Goal: Task Accomplishment & Management: Use online tool/utility

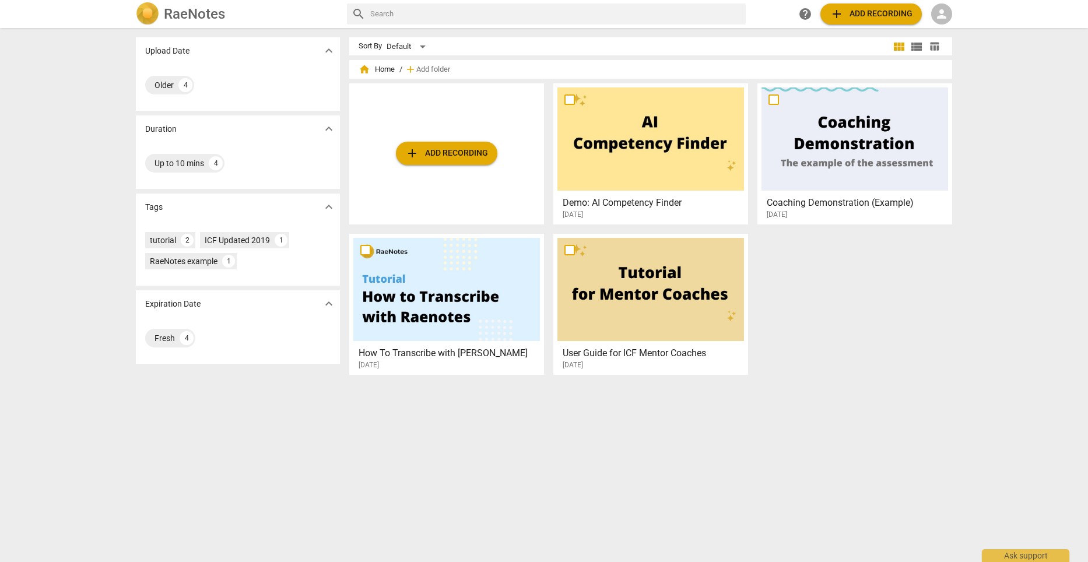
click at [441, 152] on span "add Add recording" at bounding box center [446, 153] width 83 height 14
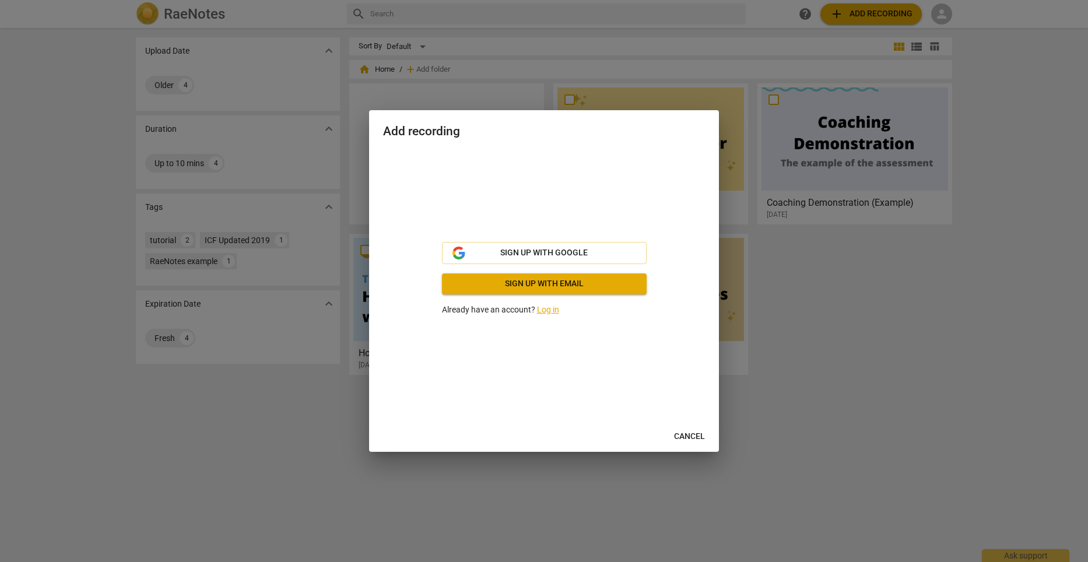
click at [549, 308] on link "Log in" at bounding box center [548, 309] width 22 height 9
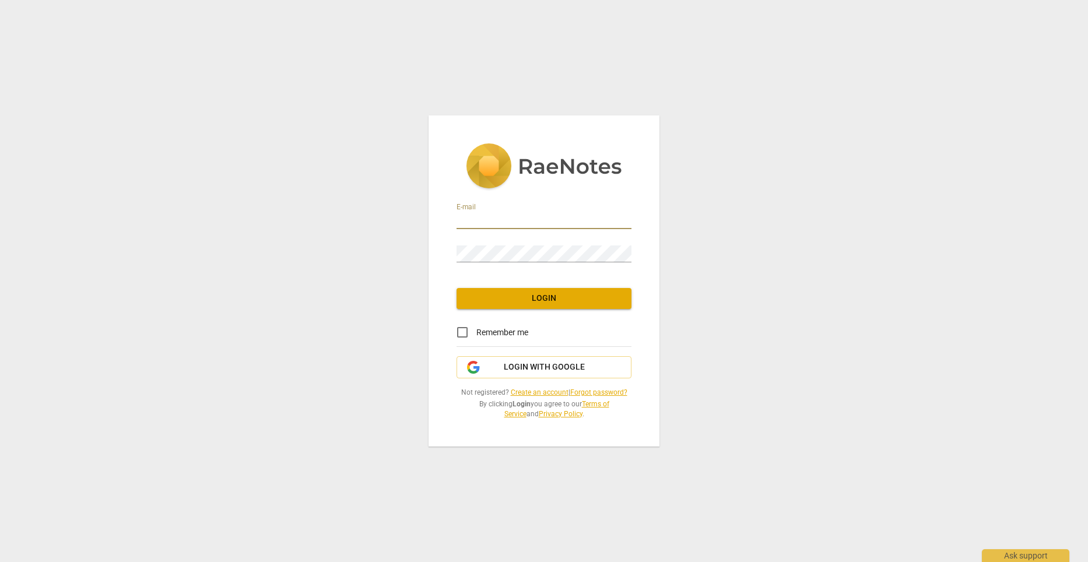
click at [470, 219] on input "email" at bounding box center [543, 220] width 175 height 17
type input "[EMAIL_ADDRESS][DOMAIN_NAME]"
click at [460, 332] on input "Remember me" at bounding box center [462, 332] width 28 height 28
checkbox input "true"
click at [550, 296] on span "Login" at bounding box center [544, 299] width 156 height 12
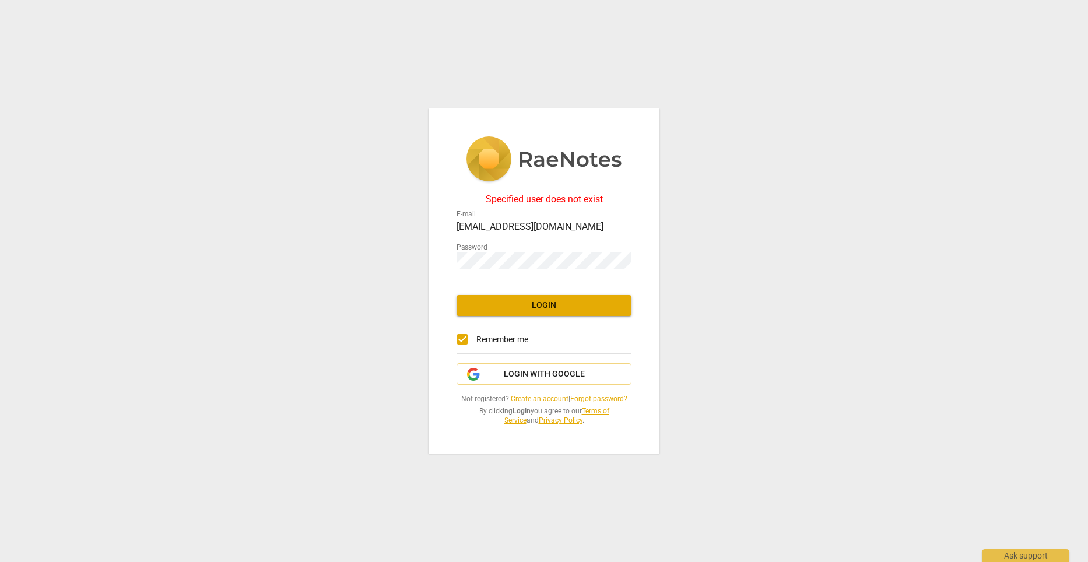
click at [539, 402] on link "Create an account" at bounding box center [540, 399] width 58 height 8
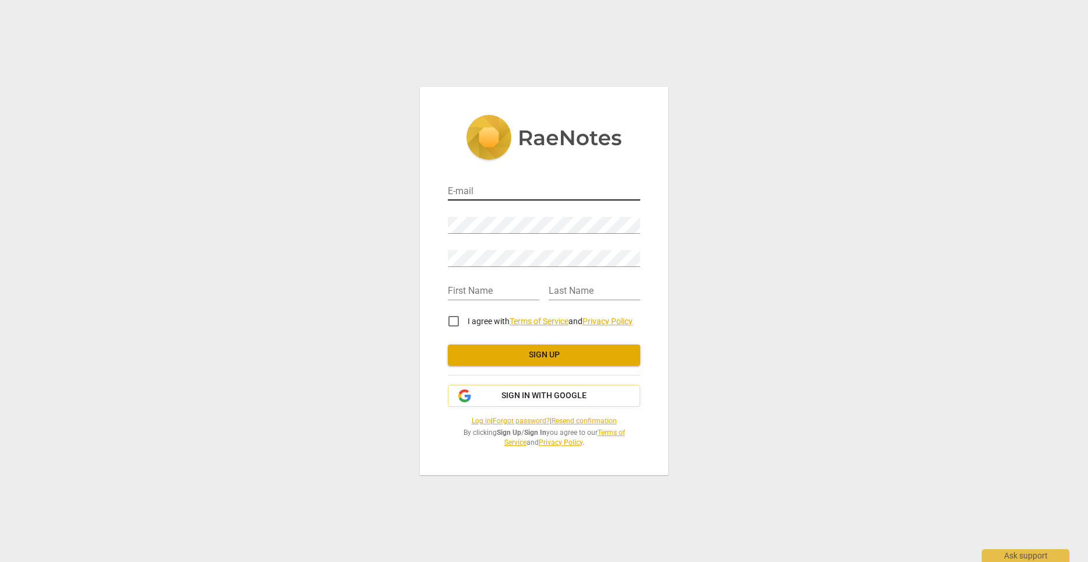
click at [477, 187] on input "email" at bounding box center [544, 192] width 192 height 17
type input "[EMAIL_ADDRESS][DOMAIN_NAME]"
type input "Валентина"
type input "Перерва"
click at [439, 224] on div "E-mail vivapererva@gmail.com Password Retype Password First Name Валентина Last…" at bounding box center [544, 281] width 248 height 388
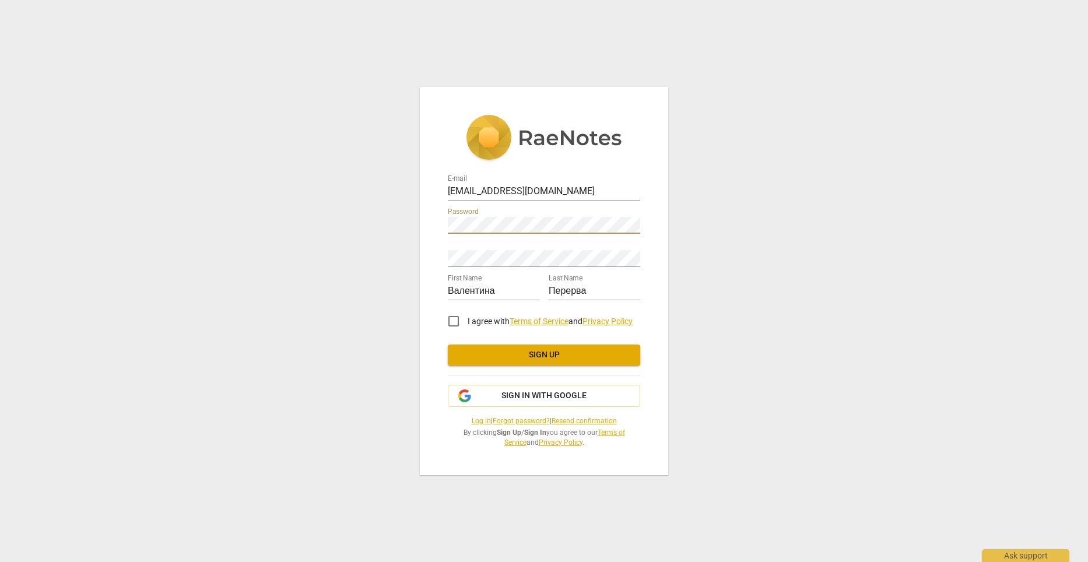
click at [471, 244] on div "Retype Password" at bounding box center [544, 254] width 192 height 26
click at [453, 322] on input "I agree with Terms of Service and Privacy Policy" at bounding box center [454, 321] width 28 height 28
checkbox input "true"
click at [547, 355] on span "Sign up" at bounding box center [544, 355] width 174 height 12
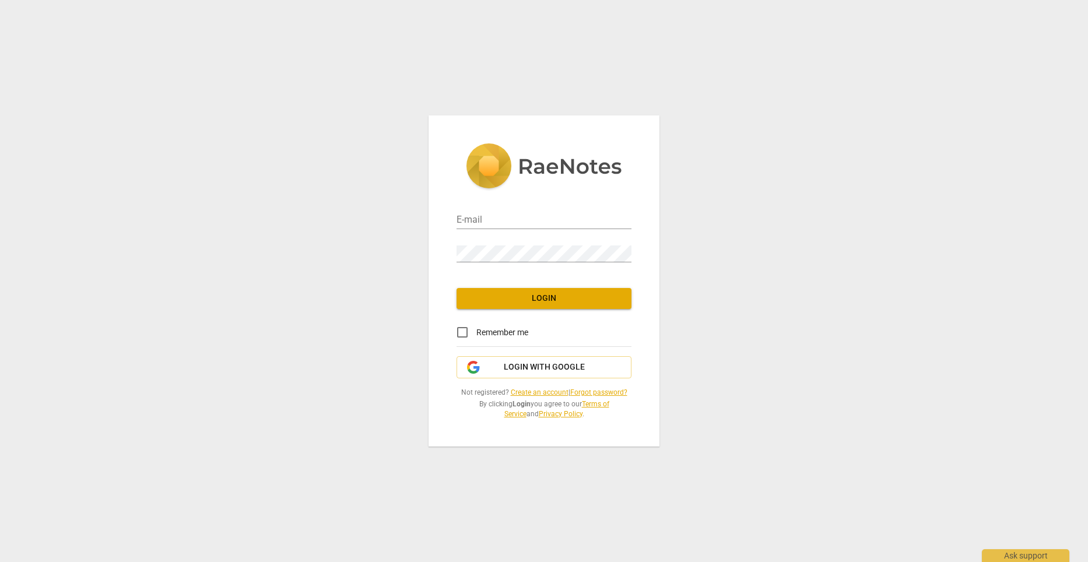
type input "[EMAIL_ADDRESS][DOMAIN_NAME]"
click at [462, 333] on input "Remember me" at bounding box center [462, 332] width 28 height 28
checkbox input "true"
click at [547, 299] on span "Login" at bounding box center [544, 299] width 156 height 12
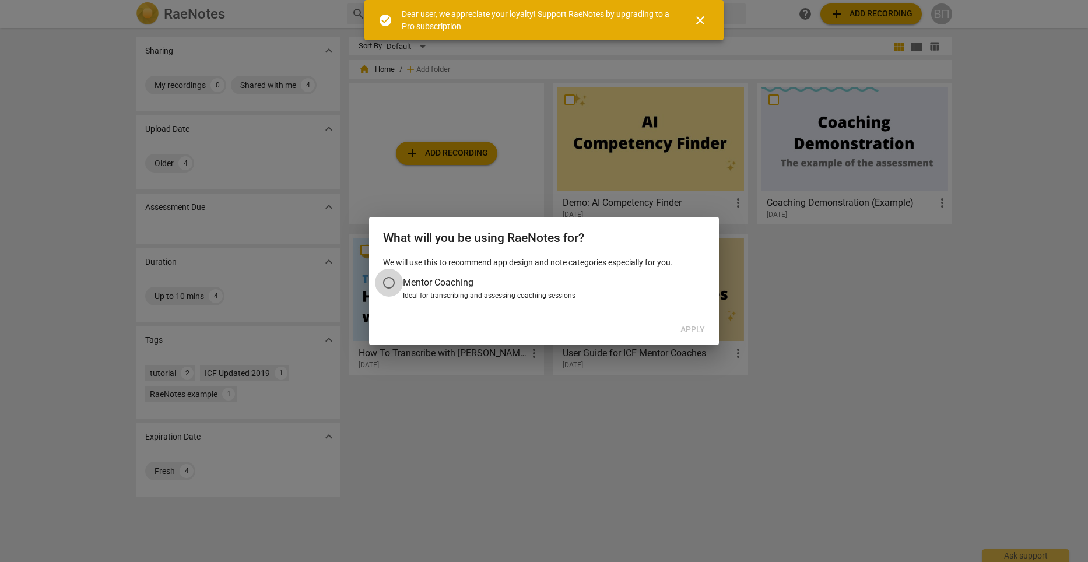
click at [386, 285] on input "Mentor Coaching" at bounding box center [389, 283] width 28 height 28
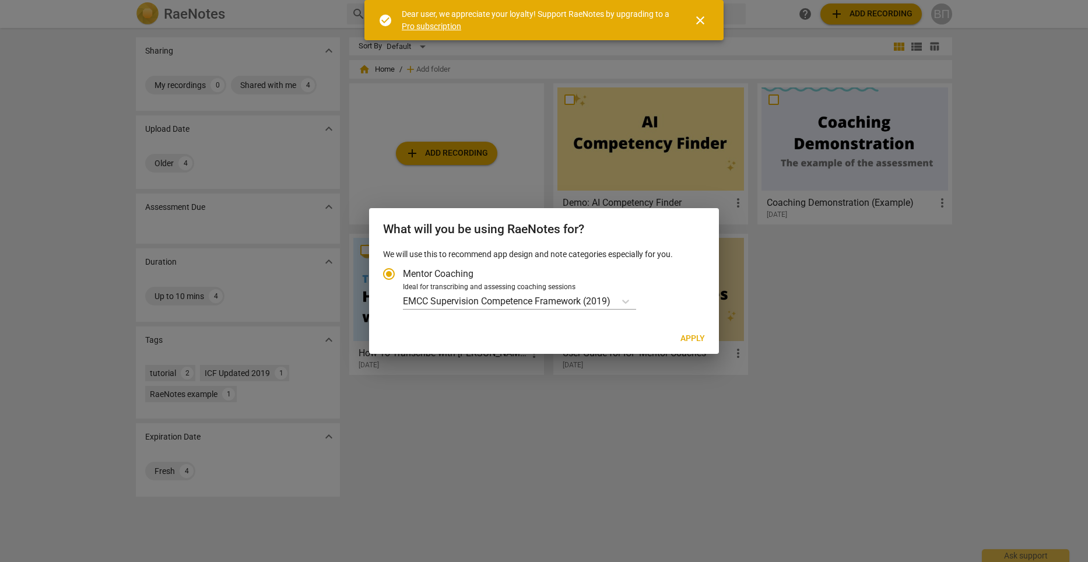
click at [695, 340] on span "Apply" at bounding box center [692, 339] width 24 height 12
radio input "false"
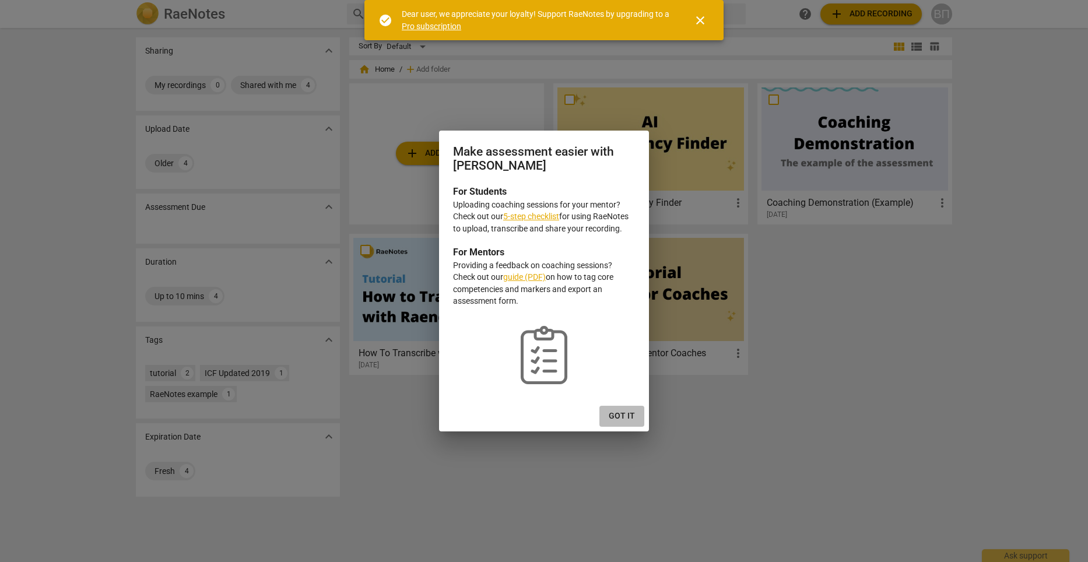
click at [620, 417] on span "Got it" at bounding box center [622, 416] width 26 height 12
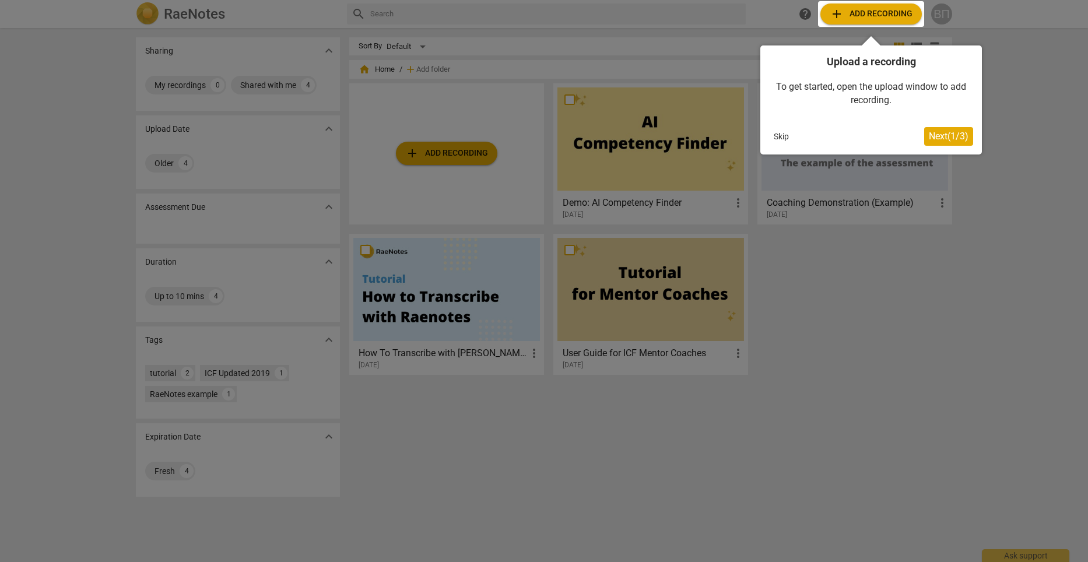
click at [878, 11] on div at bounding box center [871, 14] width 106 height 26
click at [953, 134] on span "Next ( 1 / 3 )" at bounding box center [949, 136] width 40 height 11
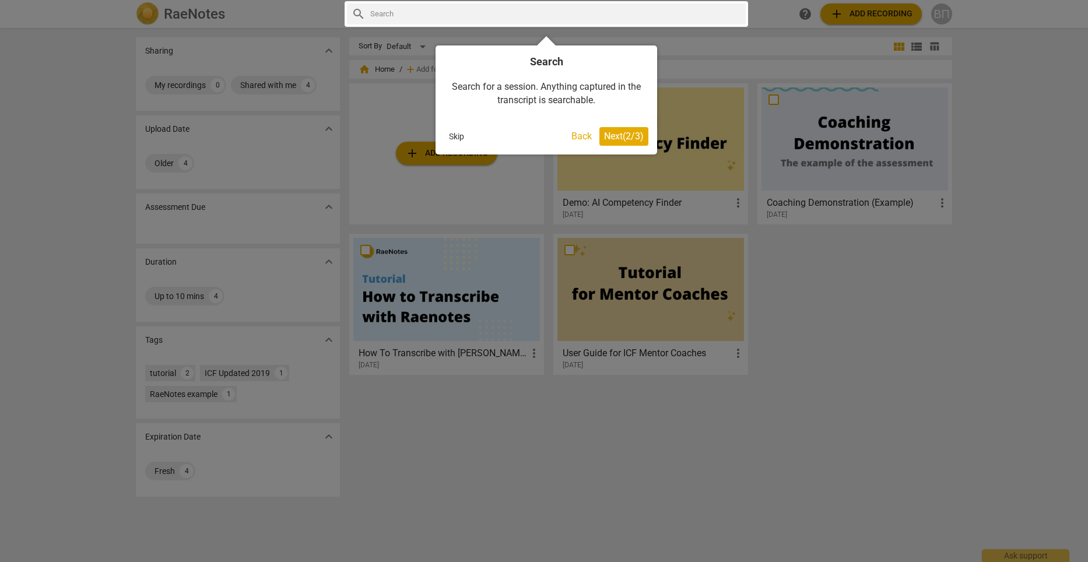
click at [617, 135] on span "Next ( 2 / 3 )" at bounding box center [624, 136] width 40 height 11
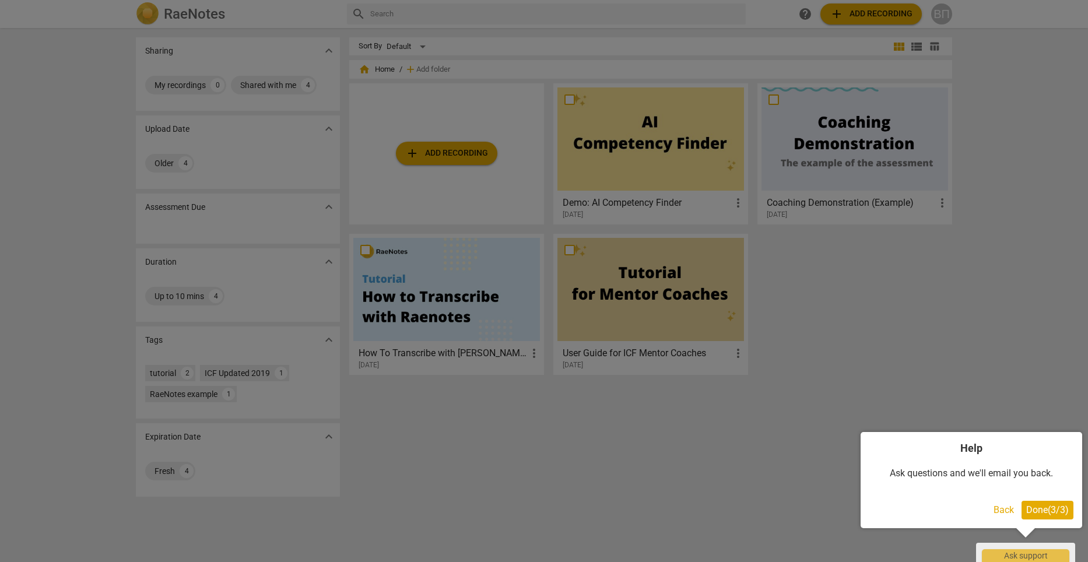
click at [1042, 512] on span "Done ( 3 / 3 )" at bounding box center [1047, 509] width 43 height 11
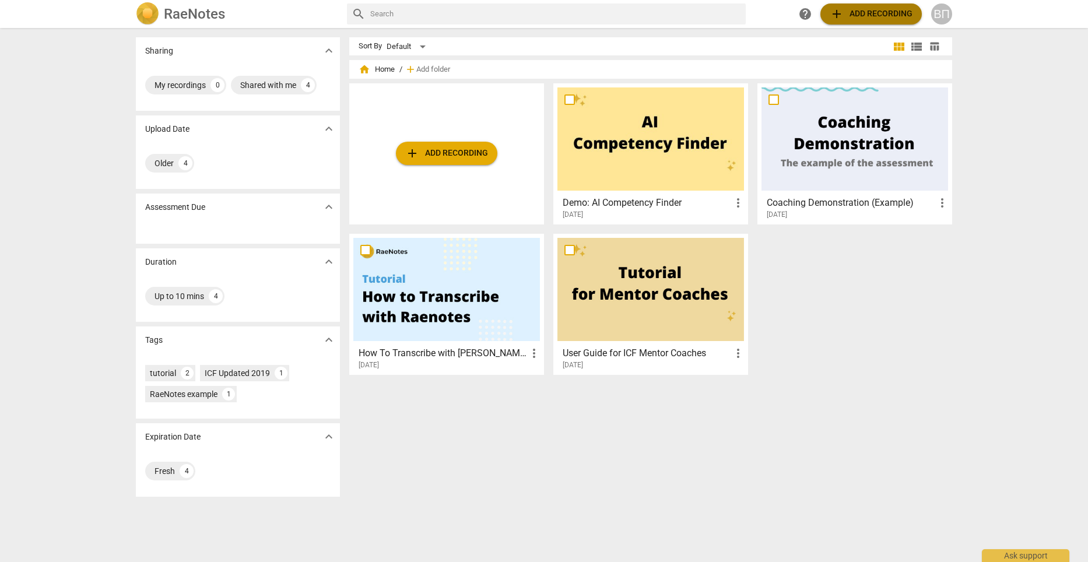
click at [876, 16] on span "add Add recording" at bounding box center [870, 14] width 83 height 14
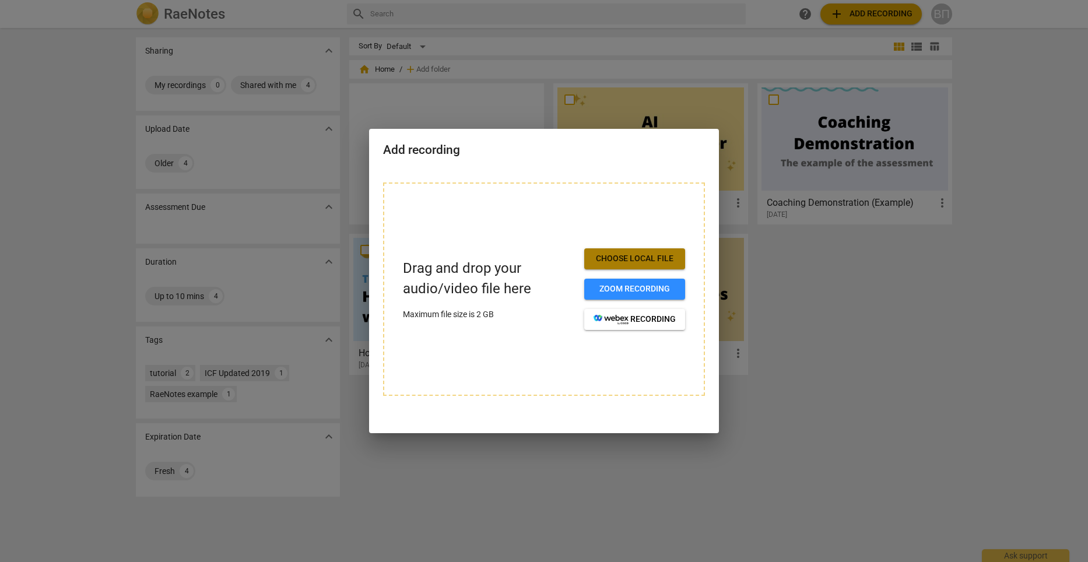
click at [631, 262] on span "Choose local file" at bounding box center [634, 259] width 82 height 12
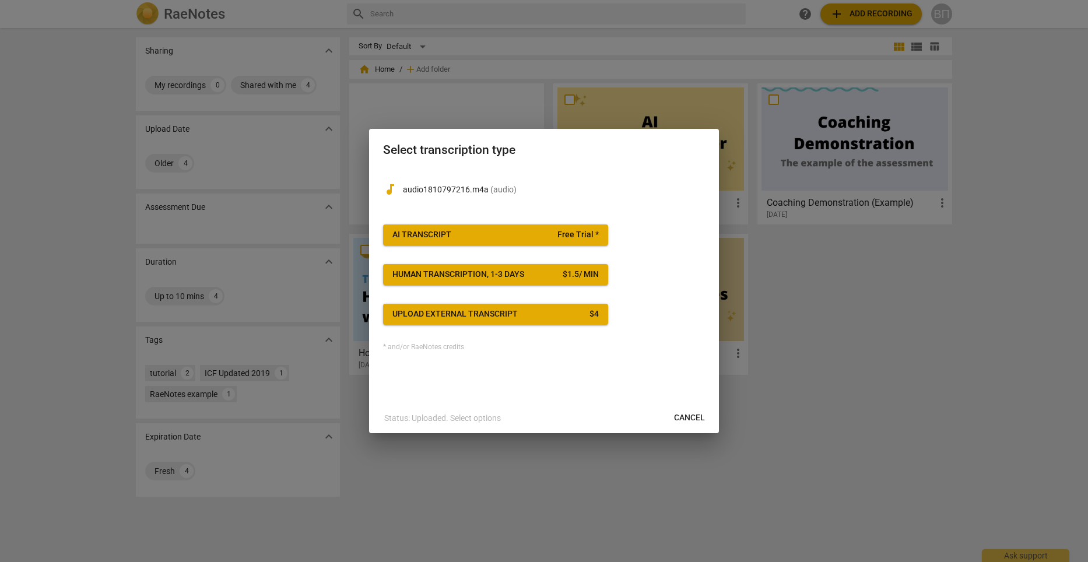
click at [487, 237] on span "AI Transcript Free Trial *" at bounding box center [495, 235] width 206 height 12
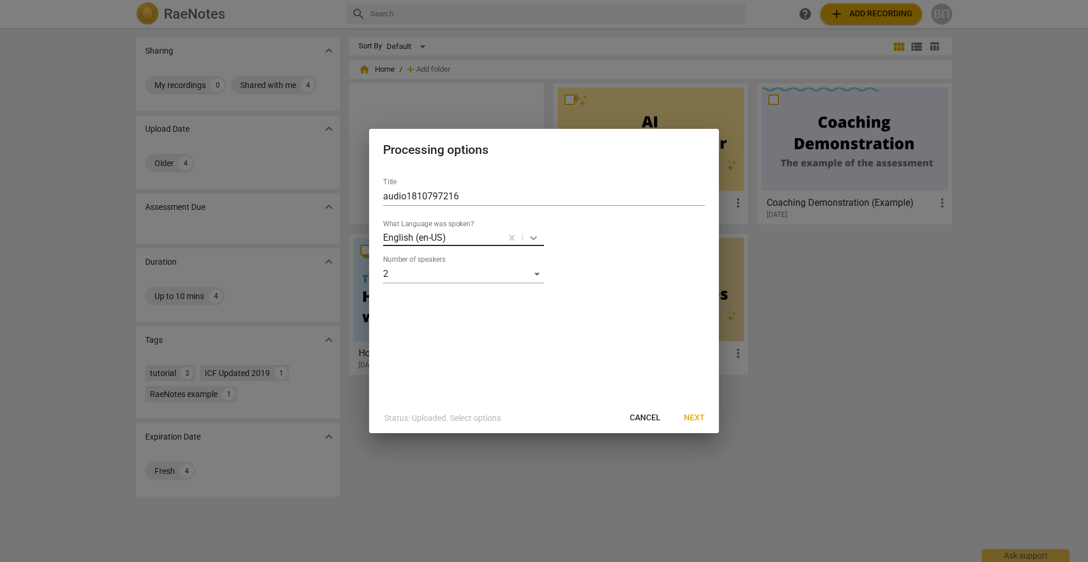
click at [532, 239] on icon at bounding box center [534, 238] width 12 height 12
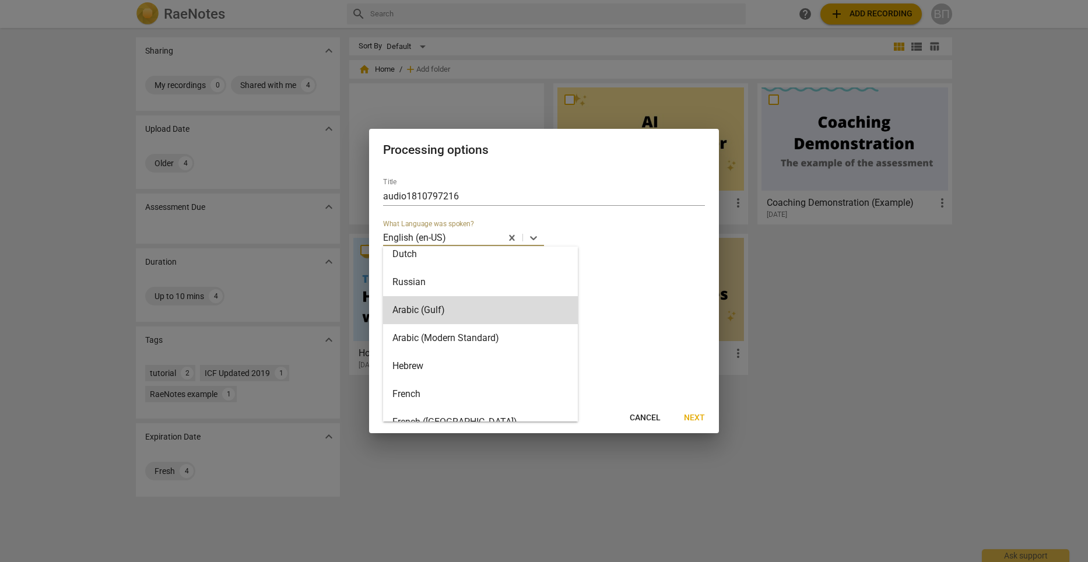
scroll to position [233, 0]
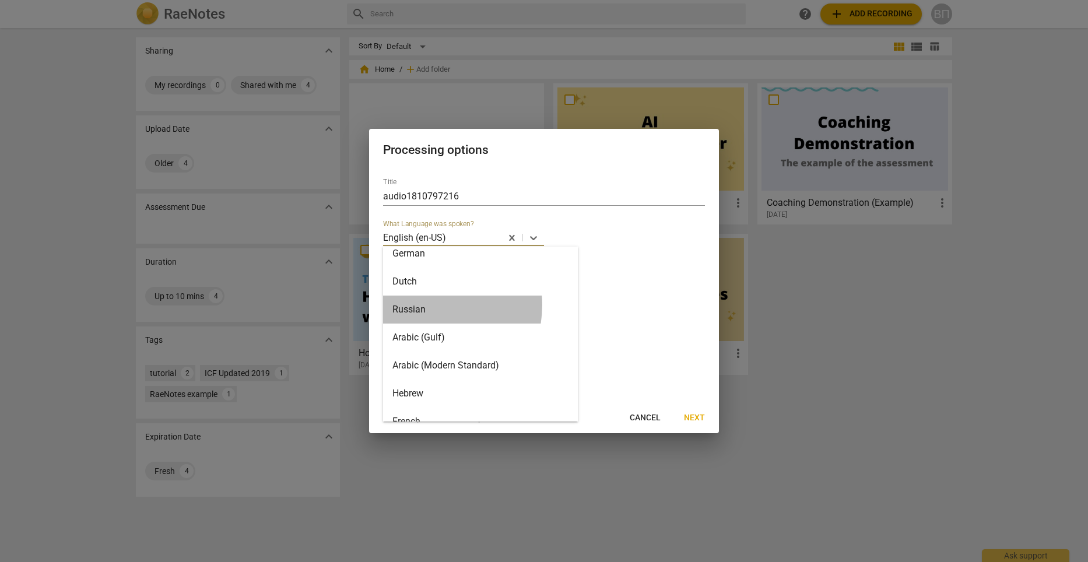
click at [424, 305] on div "Russian" at bounding box center [480, 310] width 195 height 28
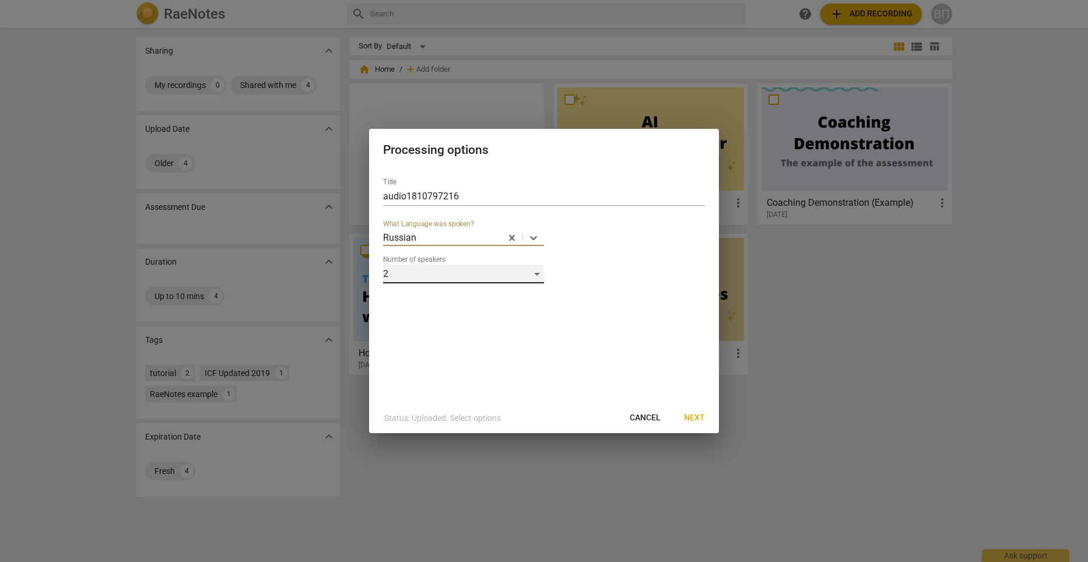
click at [536, 275] on div "2" at bounding box center [463, 274] width 161 height 19
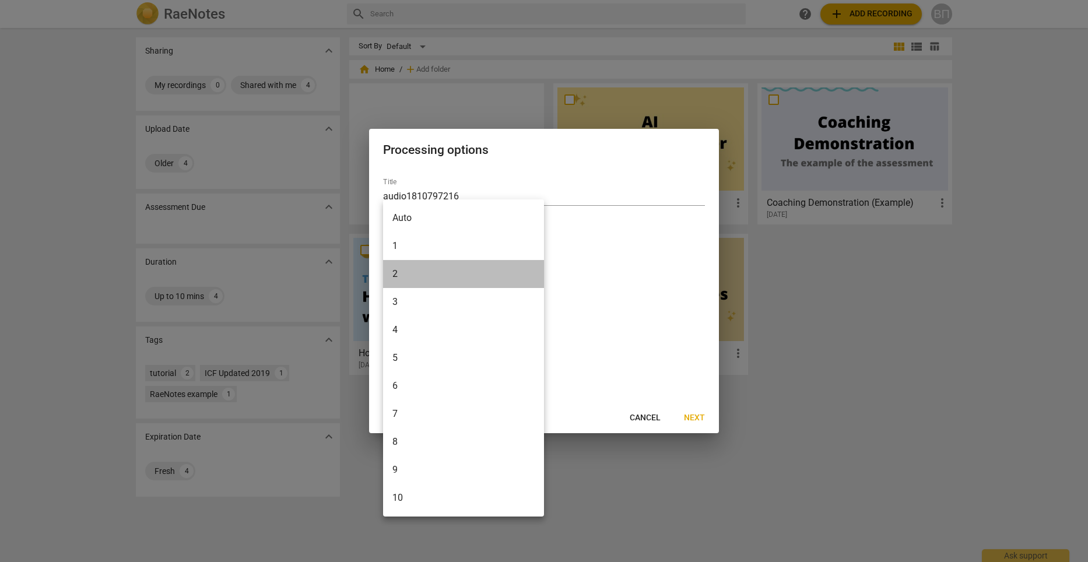
click at [413, 272] on li "2" at bounding box center [463, 274] width 161 height 28
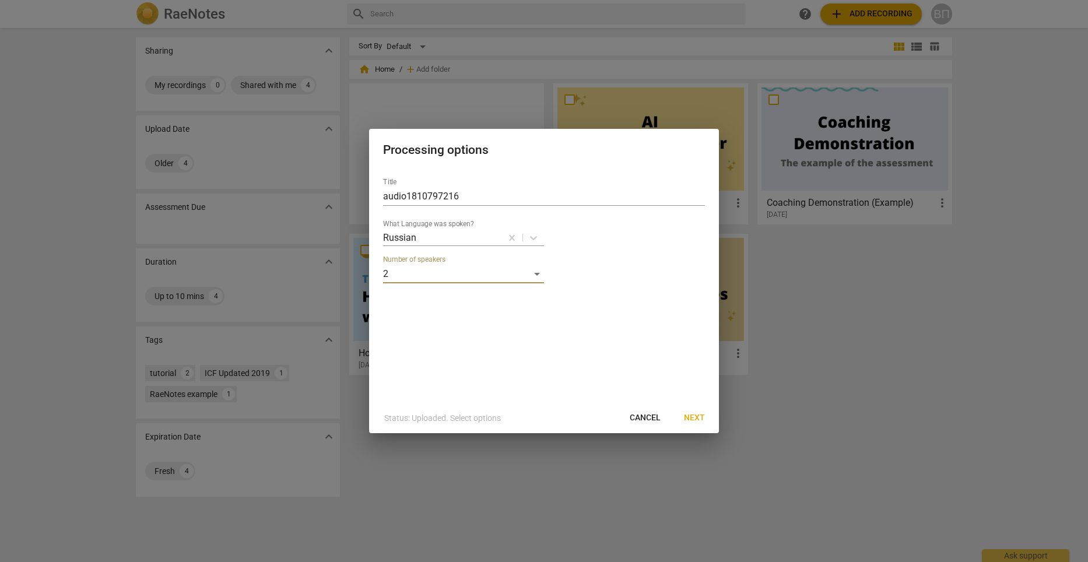
click at [694, 419] on span "Next" at bounding box center [694, 418] width 21 height 12
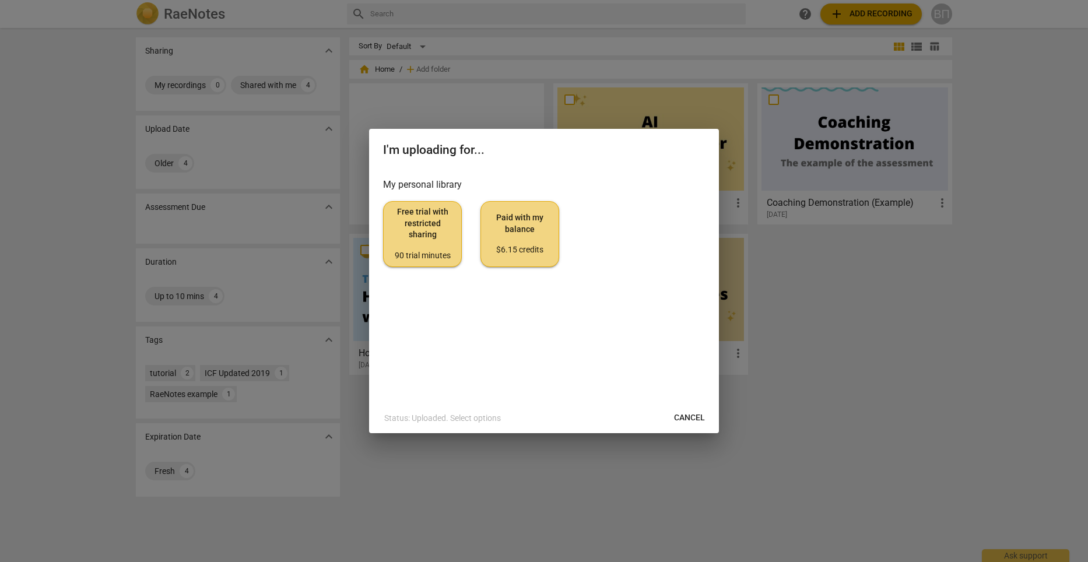
click at [438, 240] on span "Free trial with restricted sharing 90 trial minutes" at bounding box center [422, 233] width 59 height 55
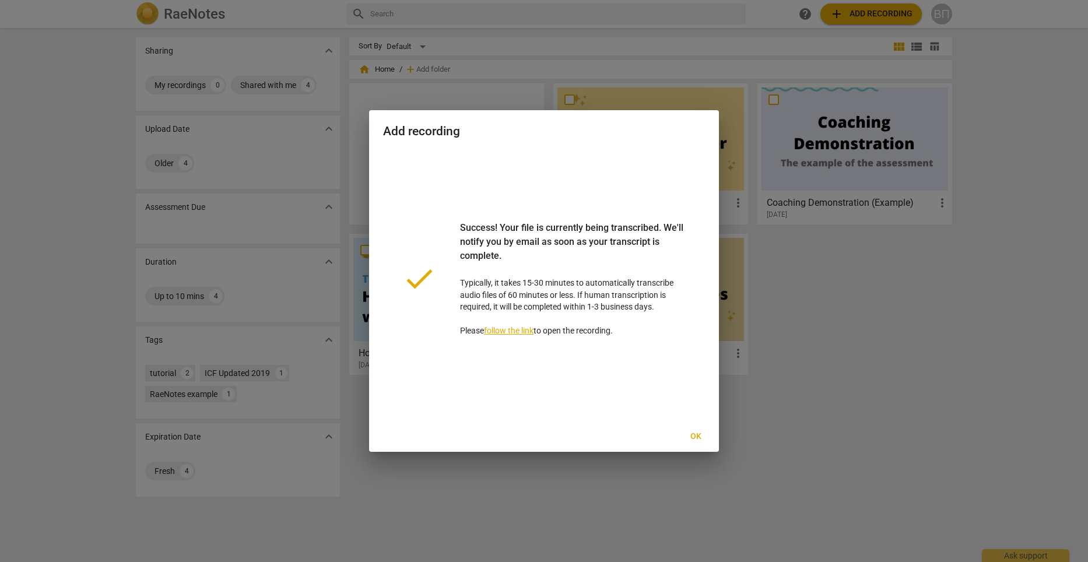
click at [516, 329] on link "follow the link" at bounding box center [509, 330] width 50 height 9
